Goal: Transaction & Acquisition: Purchase product/service

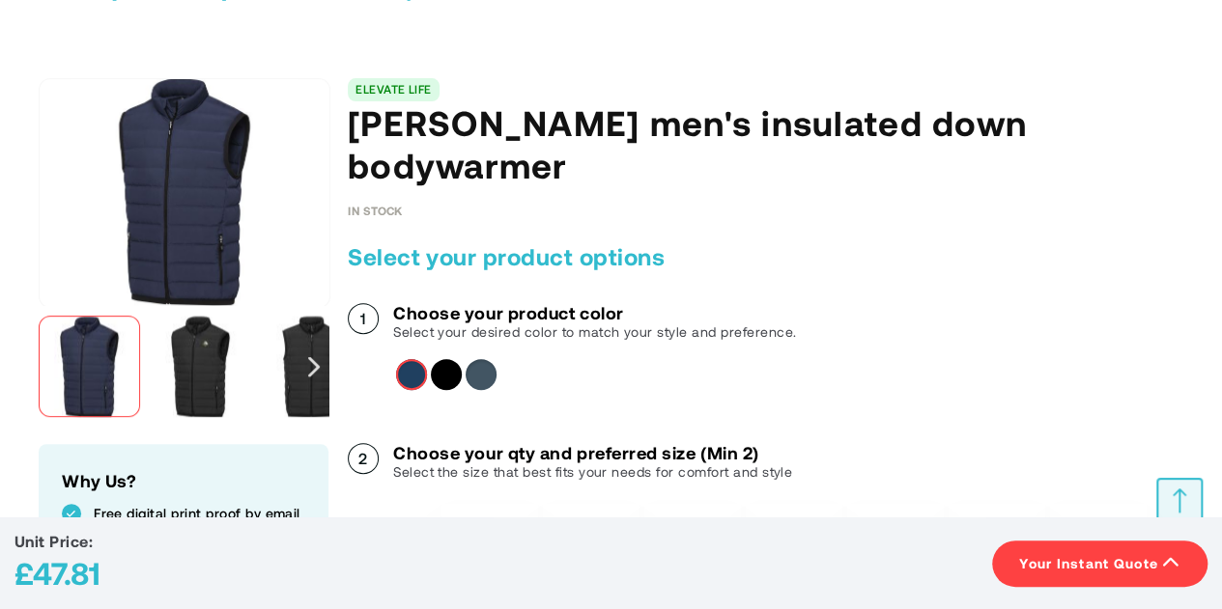
scroll to position [290, 0]
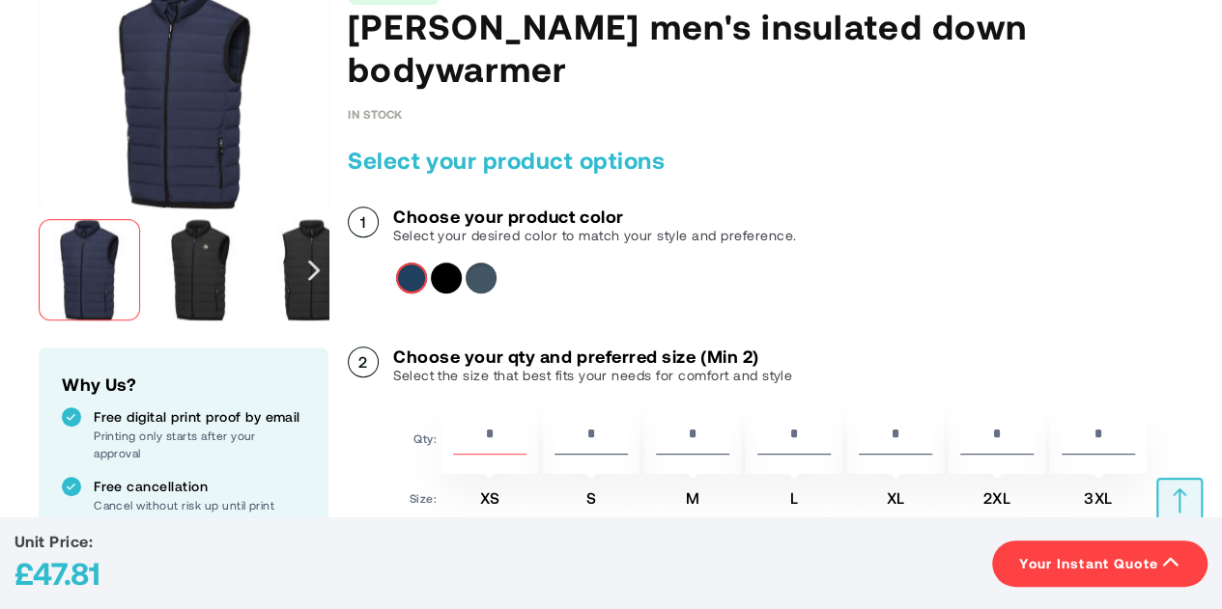
click at [438, 263] on div "Solid black" at bounding box center [446, 278] width 31 height 31
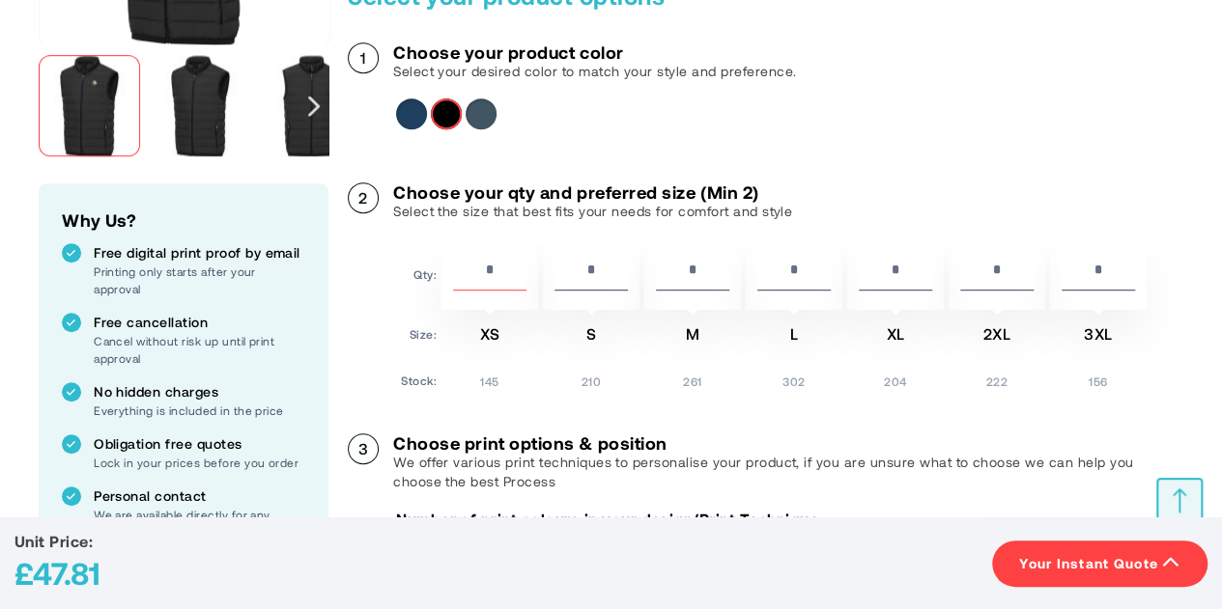
scroll to position [483, 0]
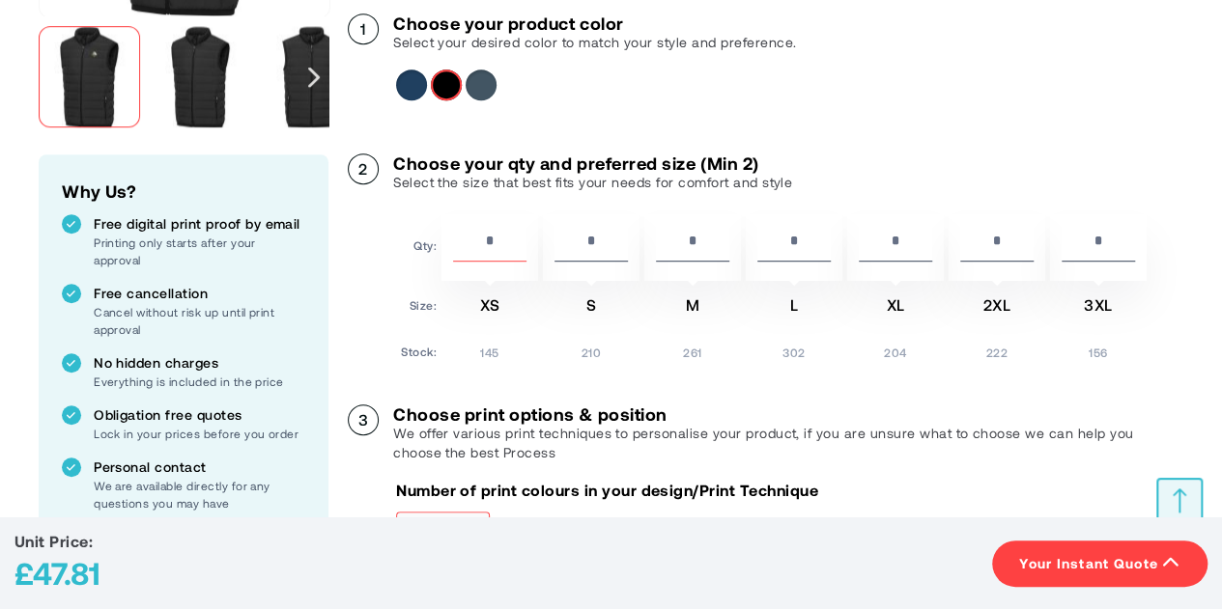
drag, startPoint x: 521, startPoint y: 190, endPoint x: 453, endPoint y: 192, distance: 68.6
click at [453, 229] on input "*" at bounding box center [489, 245] width 73 height 33
type input "*"
click at [1111, 229] on input "*" at bounding box center [1097, 245] width 73 height 33
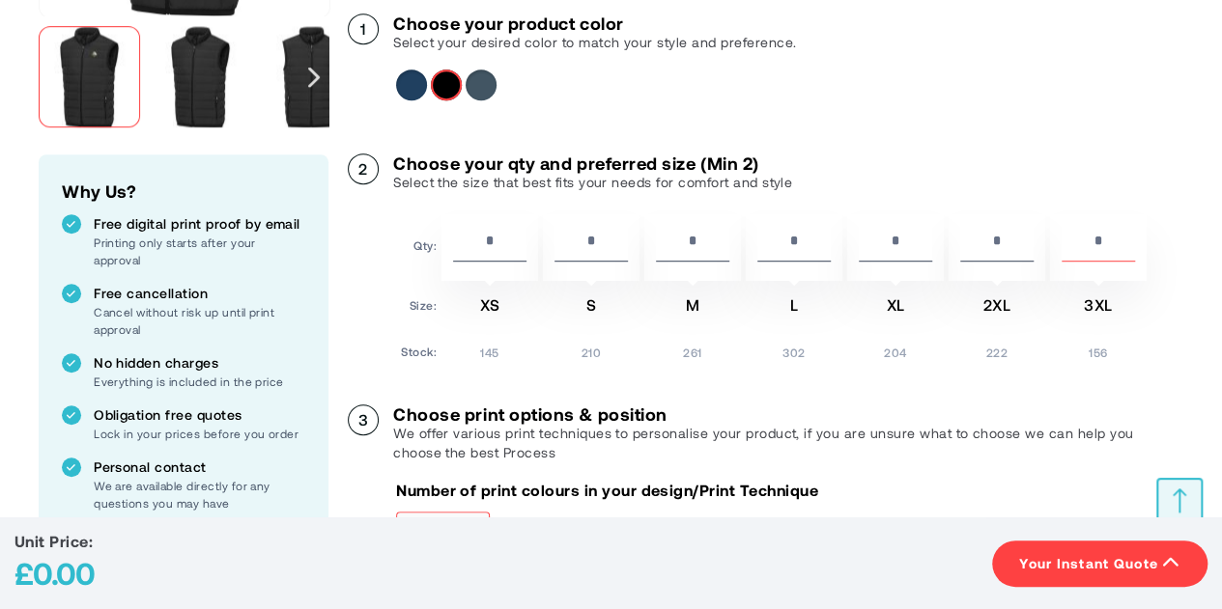
type input "*"
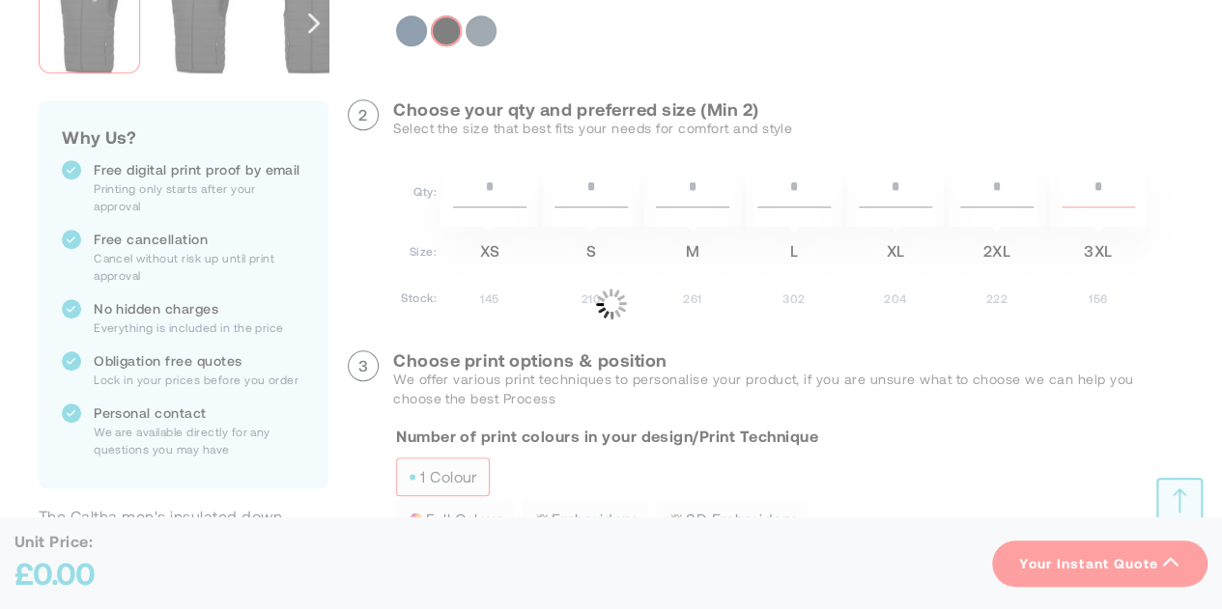
scroll to position [579, 0]
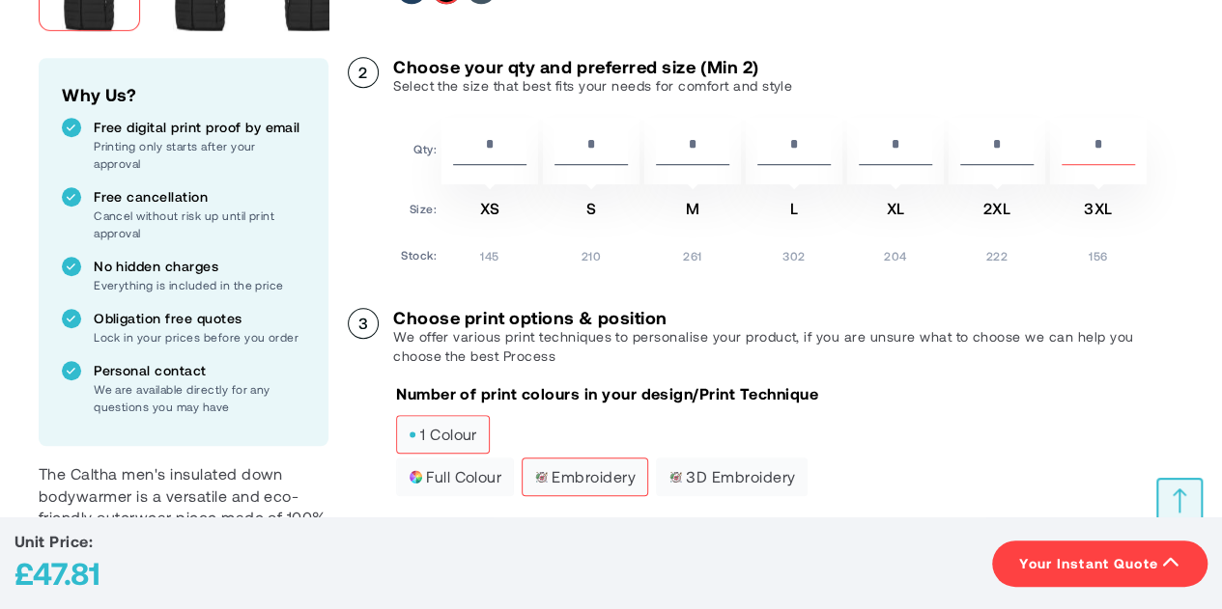
click at [582, 470] on span "Embroidery" at bounding box center [584, 477] width 101 height 14
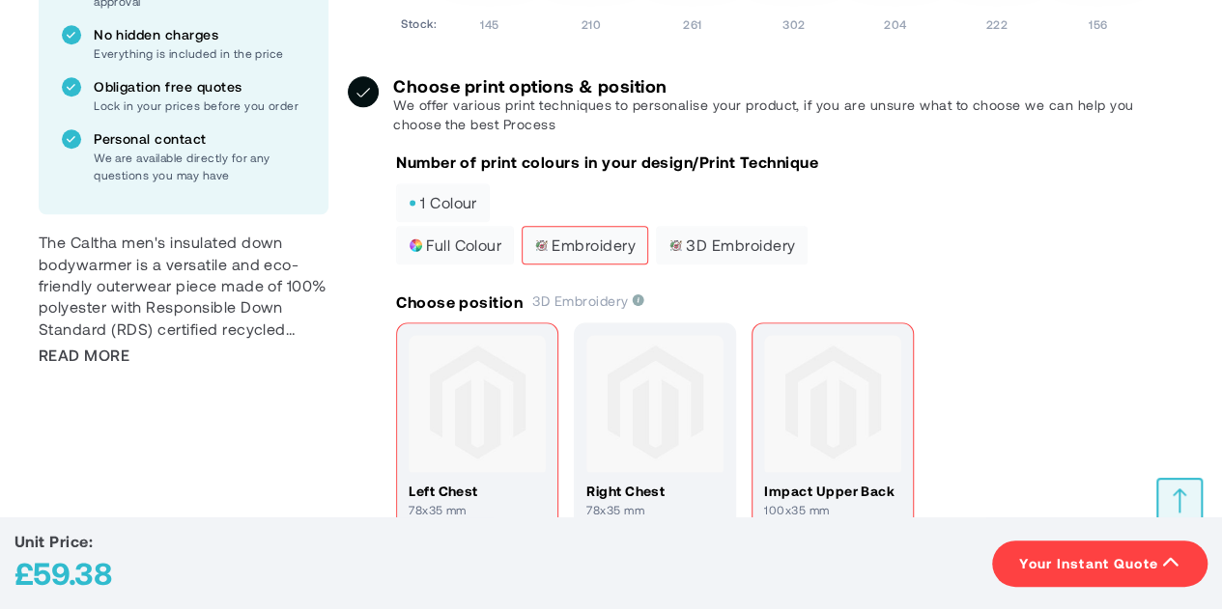
scroll to position [869, 0]
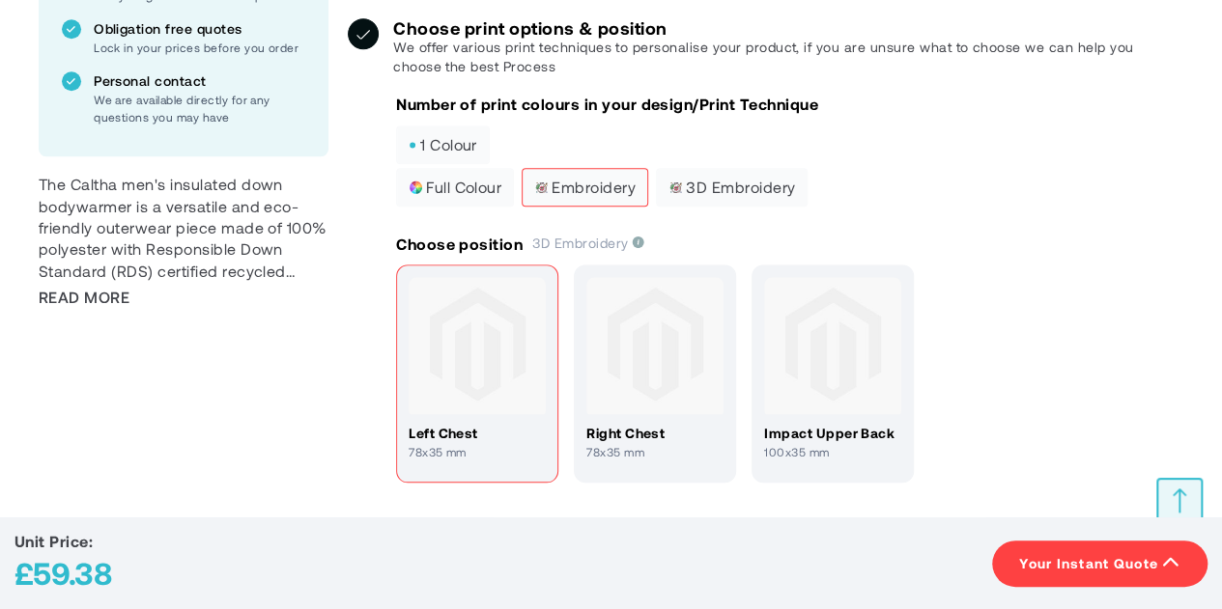
click at [529, 277] on img at bounding box center [477, 345] width 137 height 137
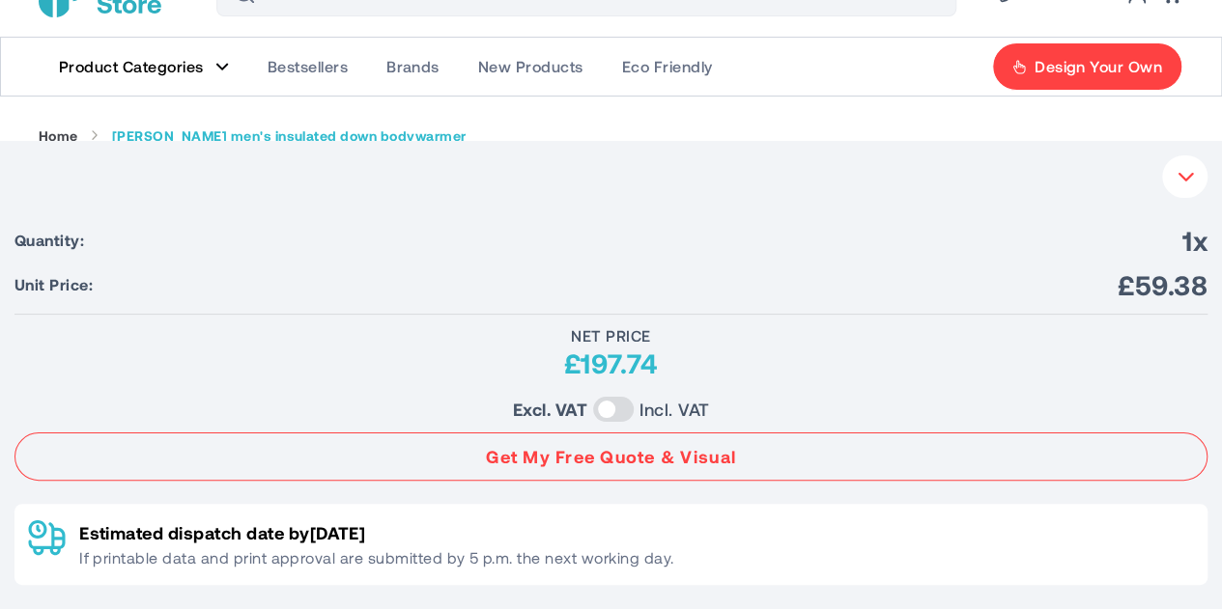
scroll to position [0, 0]
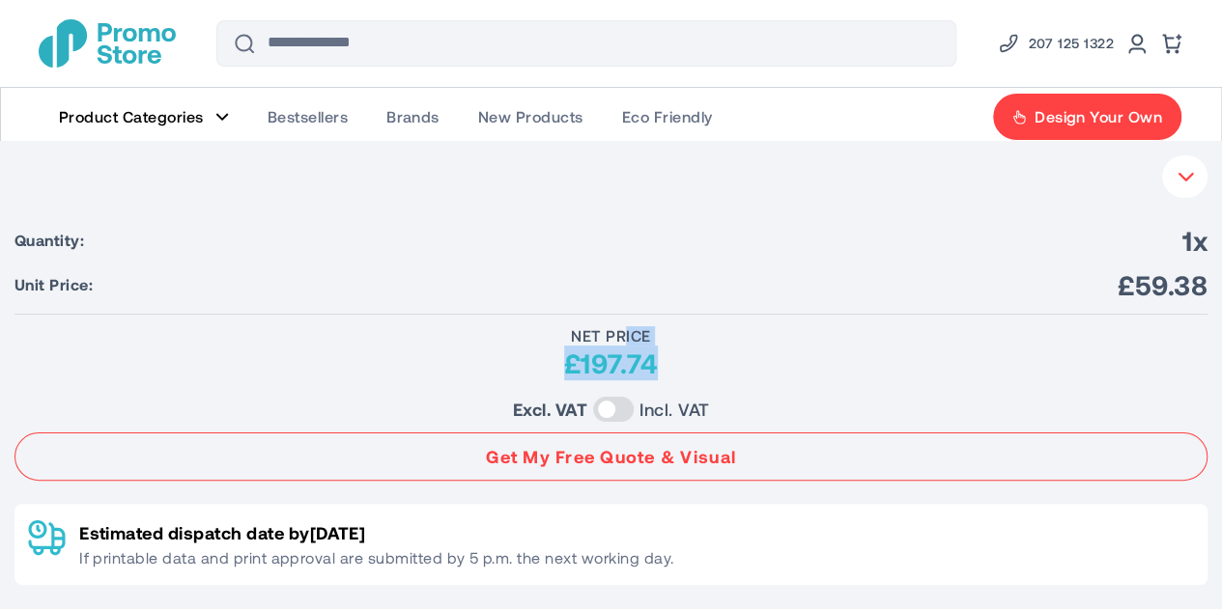
drag, startPoint x: 624, startPoint y: 340, endPoint x: 755, endPoint y: 380, distance: 137.2
click at [755, 380] on div "Net Price £197.74" at bounding box center [610, 353] width 1193 height 54
